Goal: Task Accomplishment & Management: Manage account settings

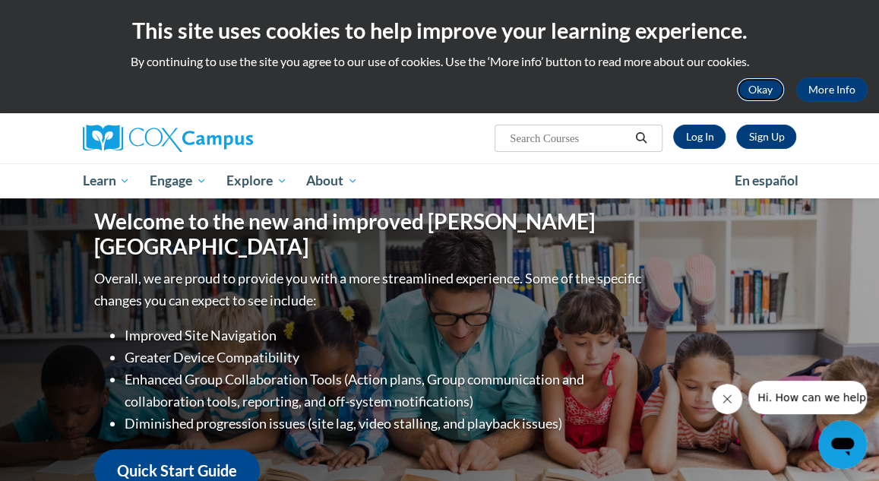
click at [760, 93] on button "Okay" at bounding box center [760, 89] width 49 height 24
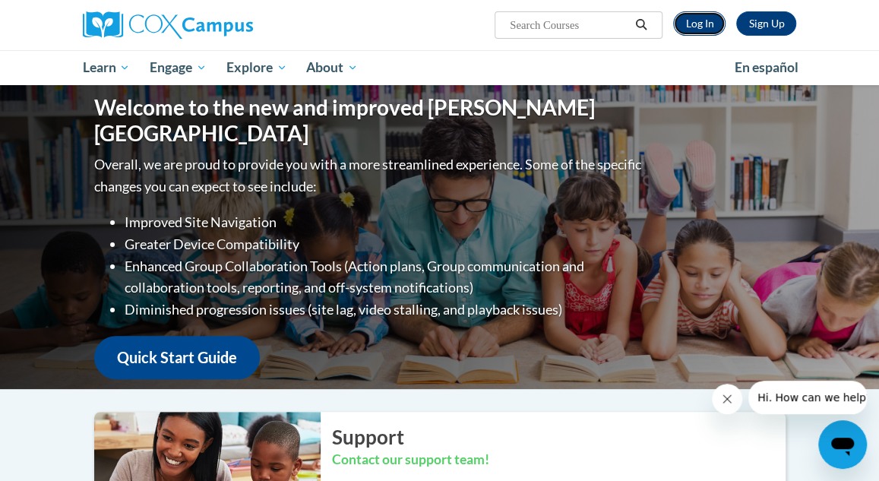
click at [702, 24] on link "Log In" at bounding box center [699, 23] width 52 height 24
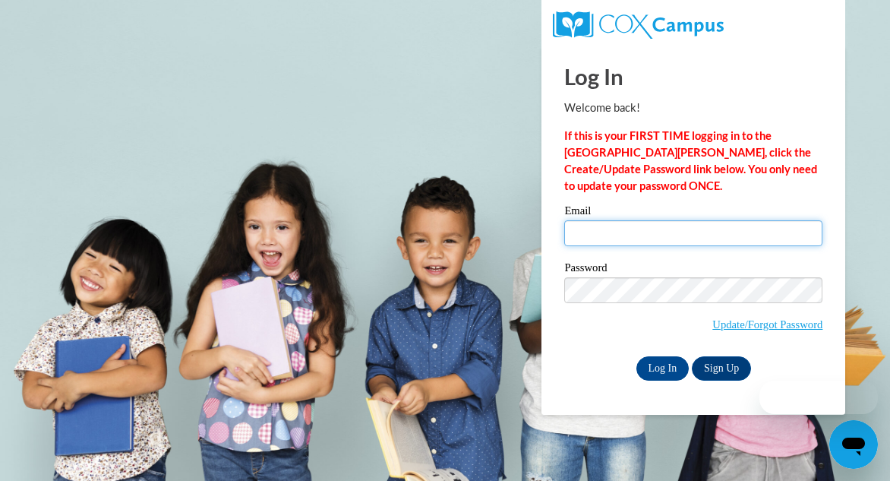
type input "[PERSON_NAME][EMAIL_ADDRESS][PERSON_NAME][DOMAIN_NAME]"
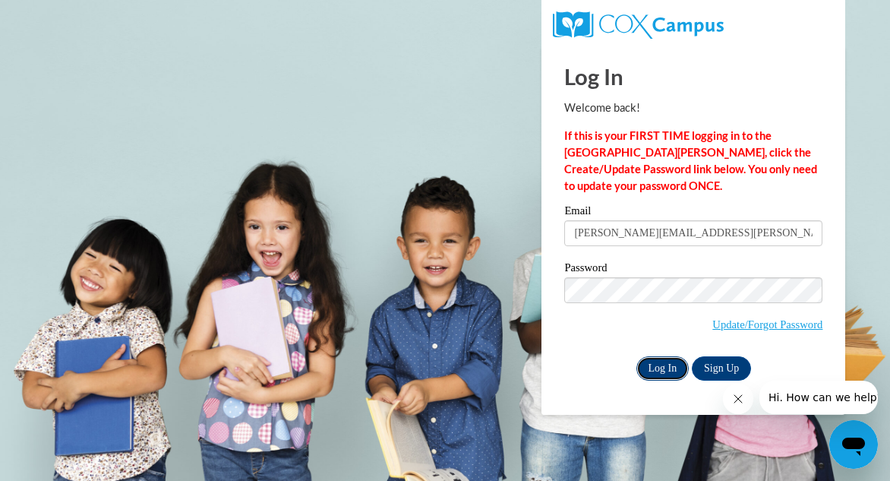
click at [651, 356] on input "Log In" at bounding box center [663, 368] width 53 height 24
